Goal: Task Accomplishment & Management: Manage account settings

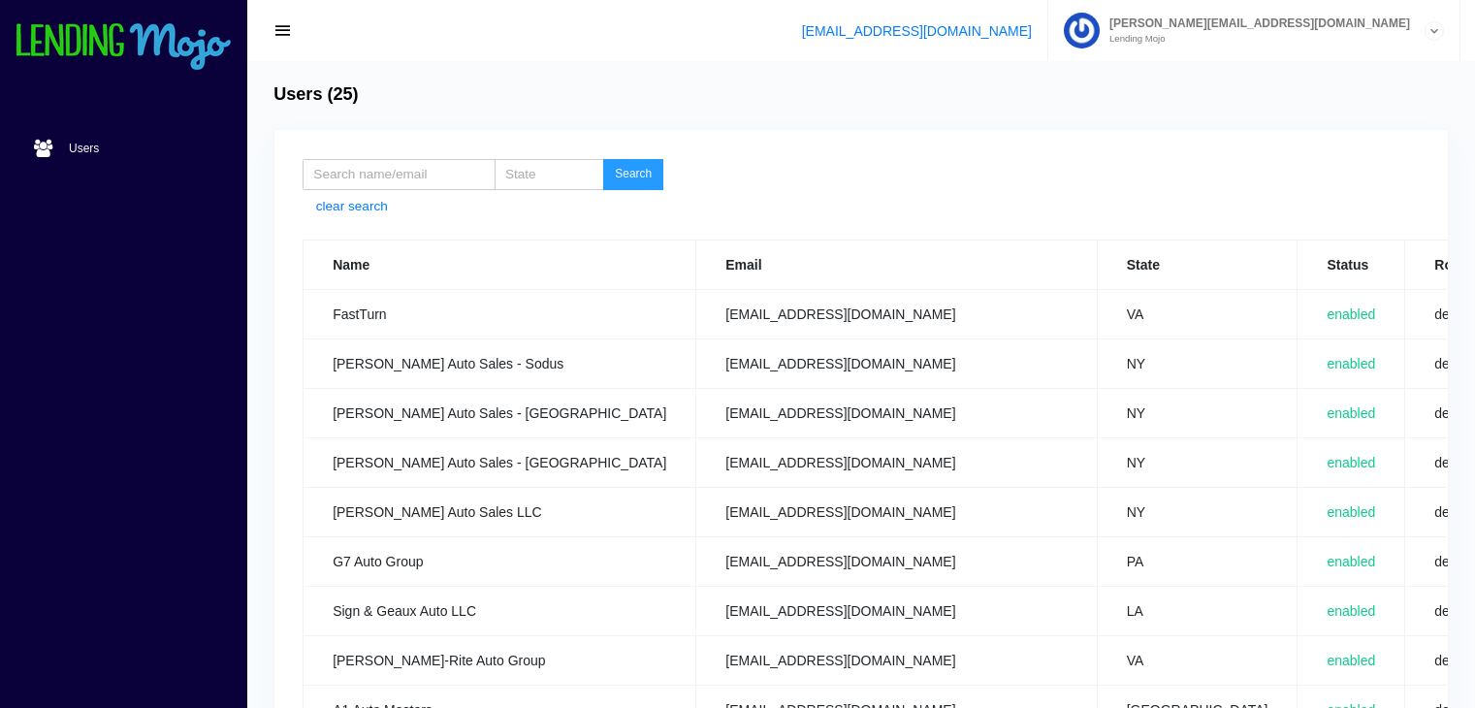
scroll to position [997, 0]
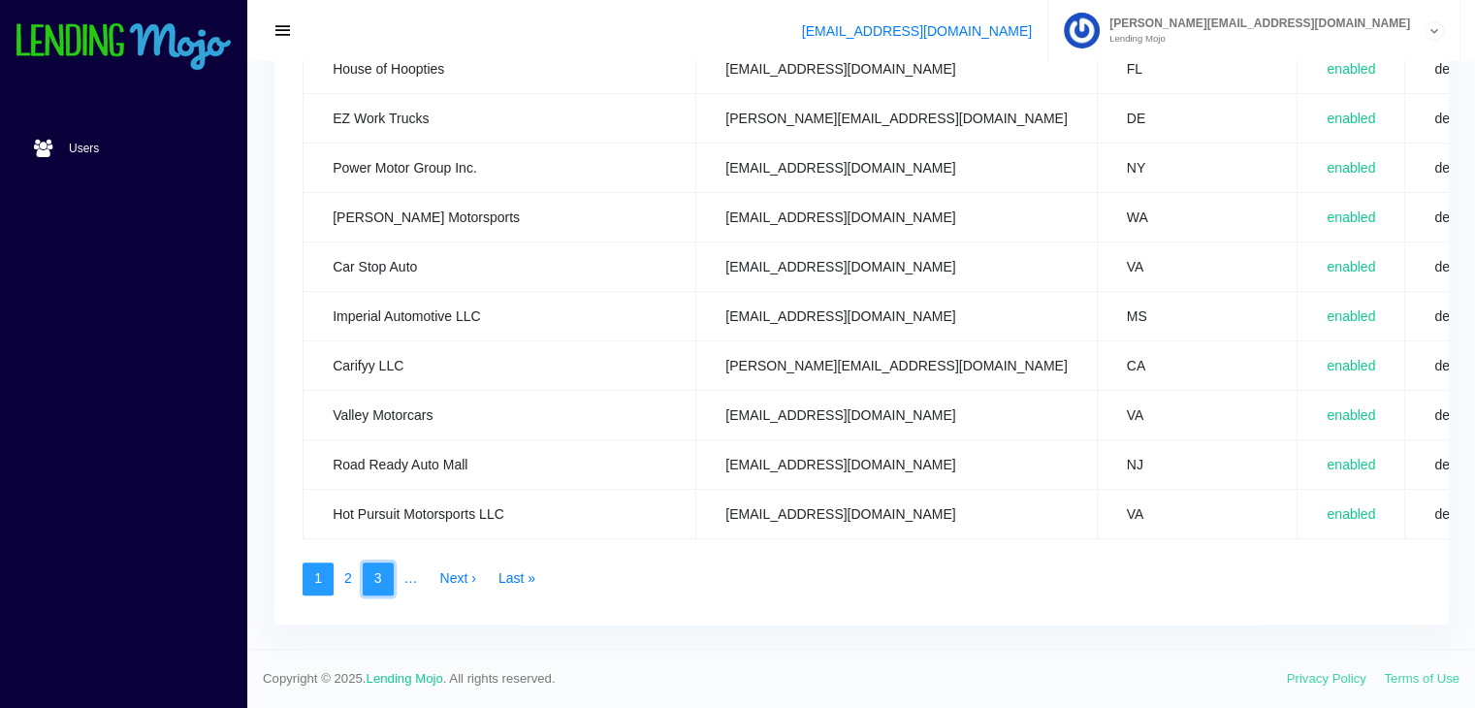
click at [378, 566] on link "3" at bounding box center [378, 579] width 31 height 33
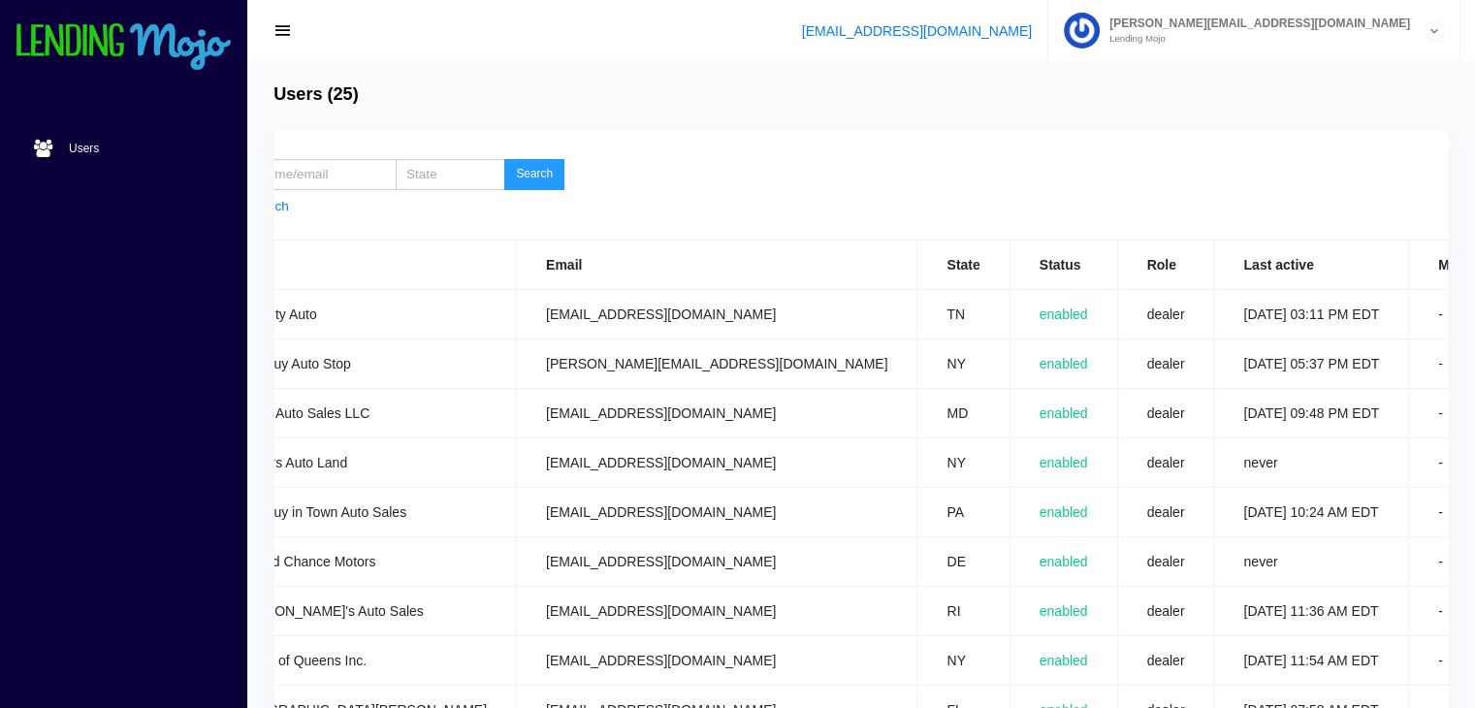
scroll to position [0, 158]
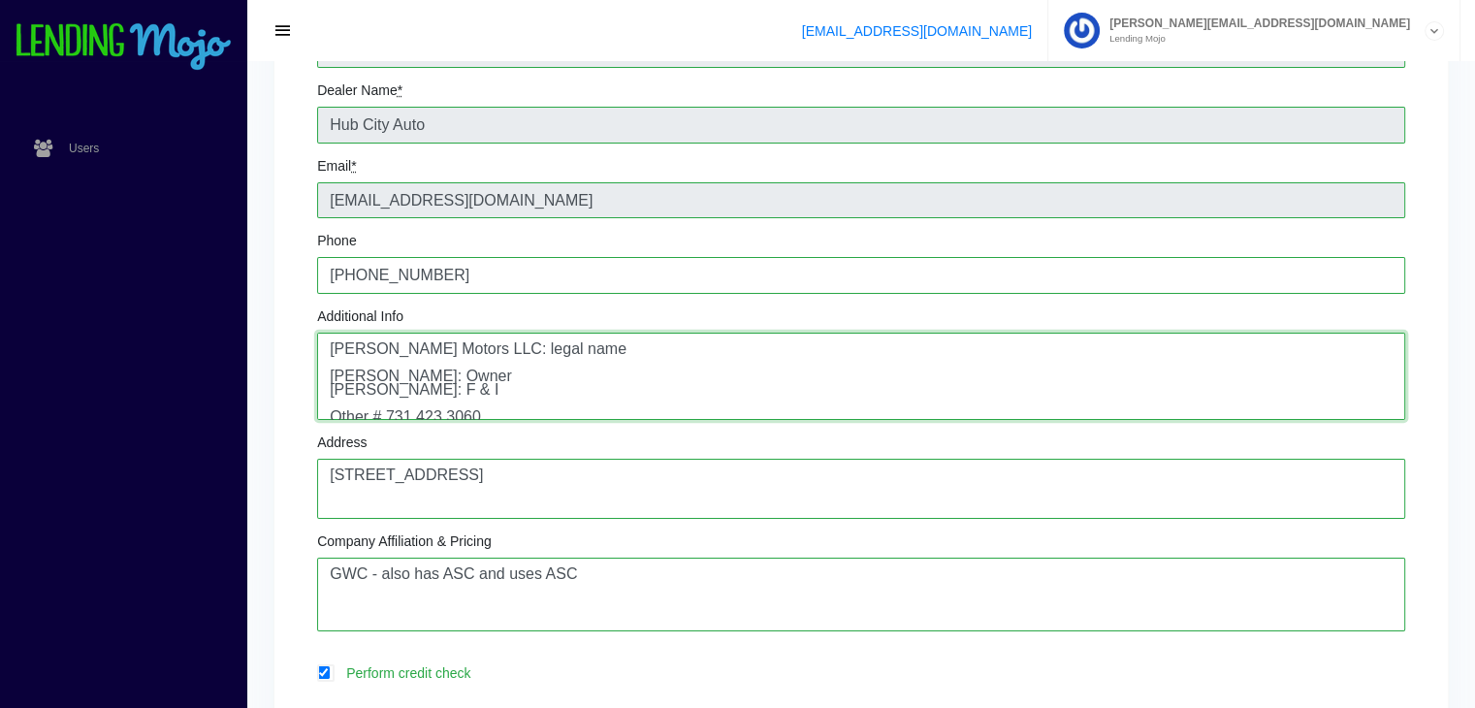
scroll to position [27, 0]
